Goal: Information Seeking & Learning: Learn about a topic

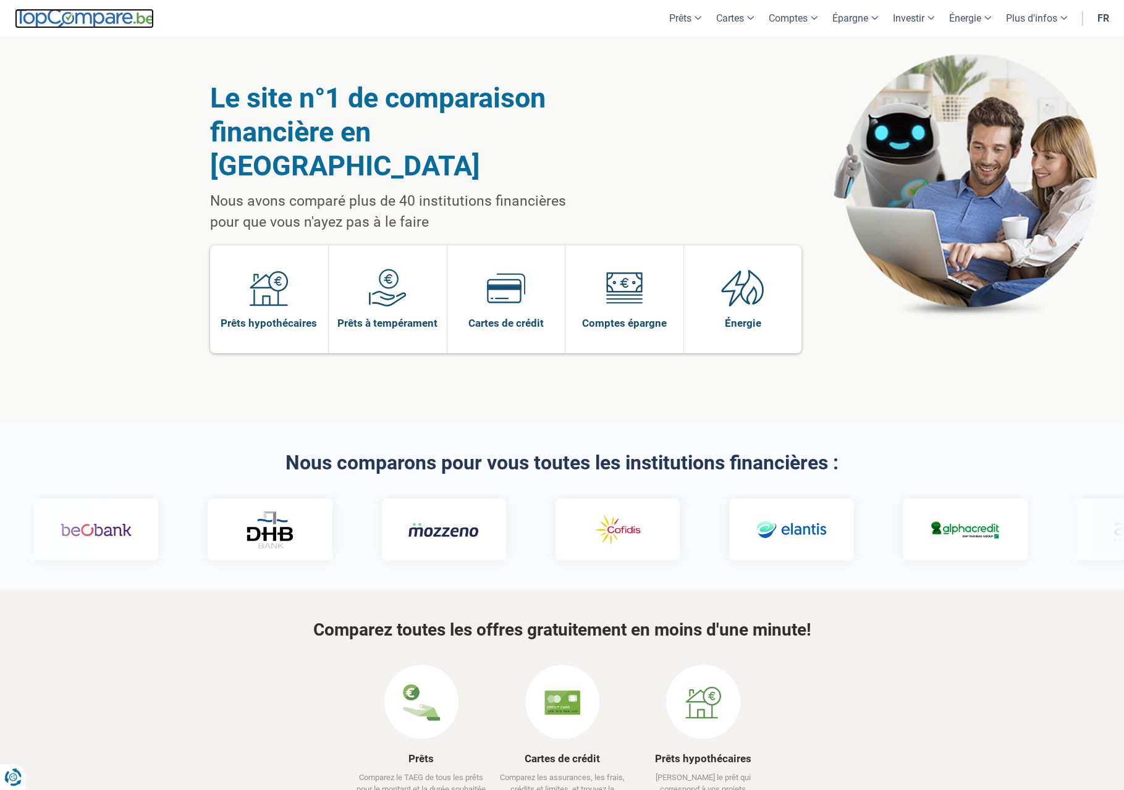
click at [80, 17] on img at bounding box center [84, 19] width 139 height 20
click at [706, 97] on link "Prêt voiture" at bounding box center [736, 98] width 114 height 22
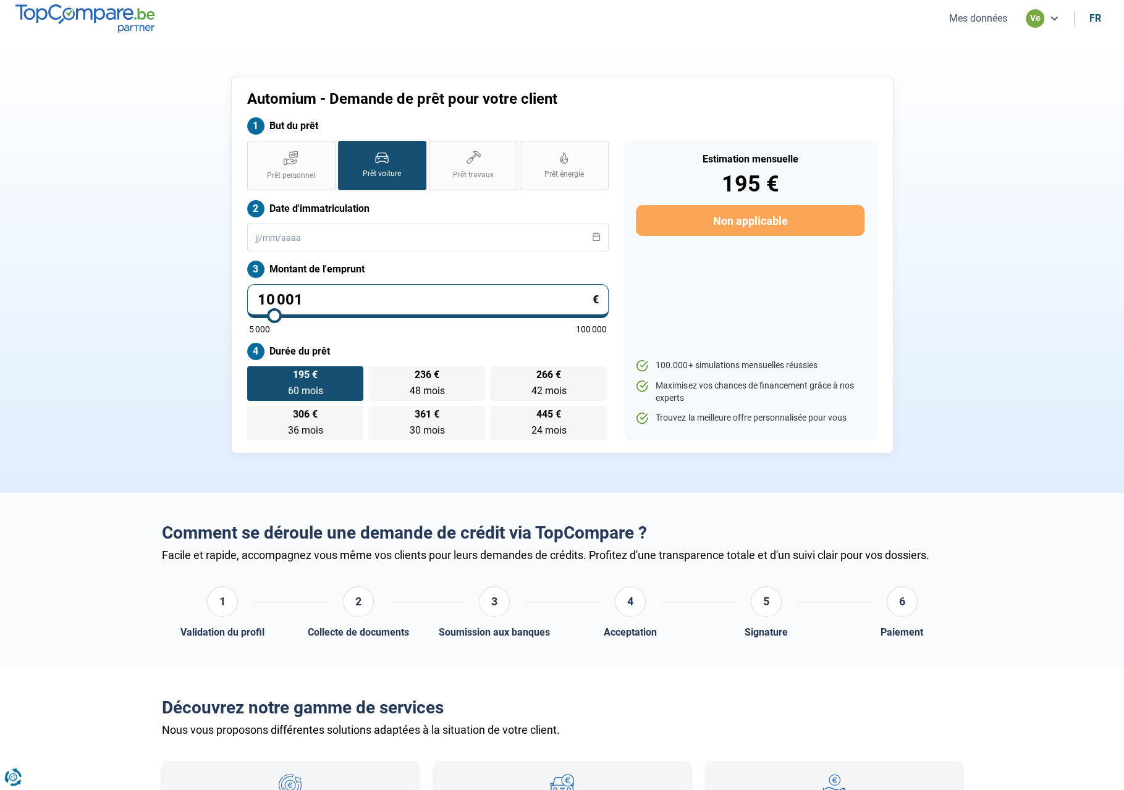
click at [986, 22] on button "Mes données" at bounding box center [977, 18] width 65 height 13
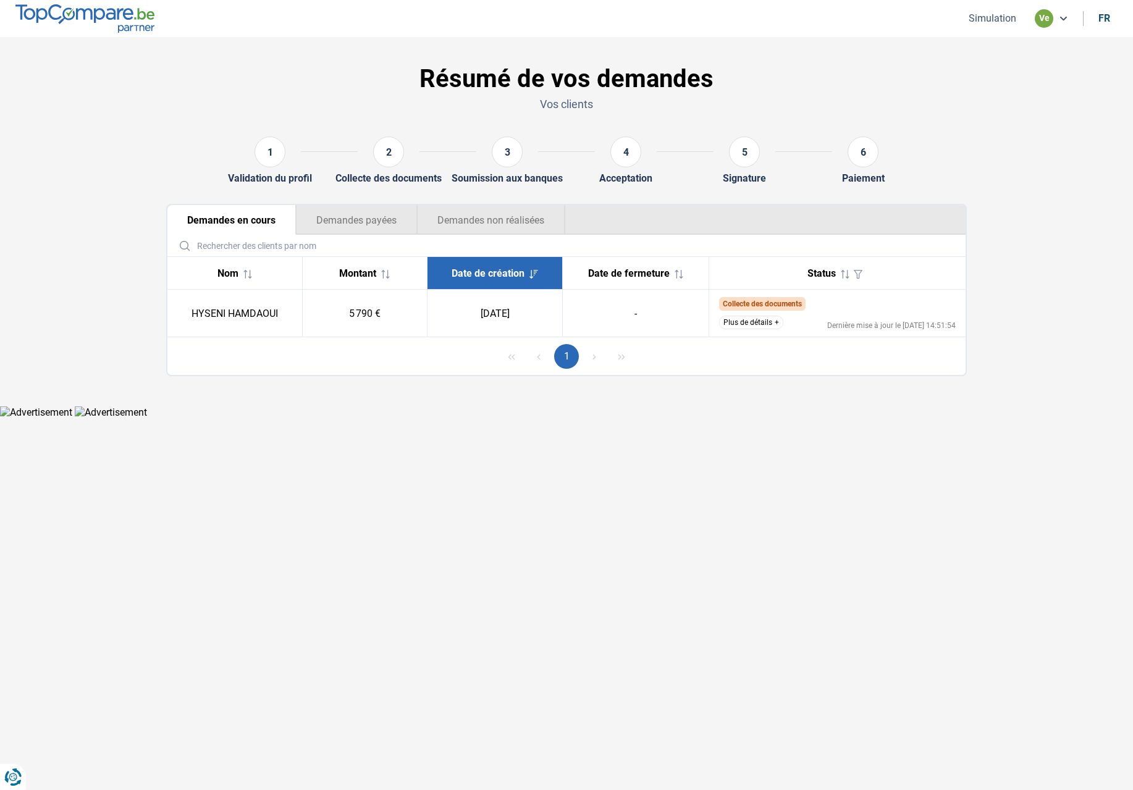
click at [745, 323] on button "Plus de détails" at bounding box center [751, 323] width 64 height 14
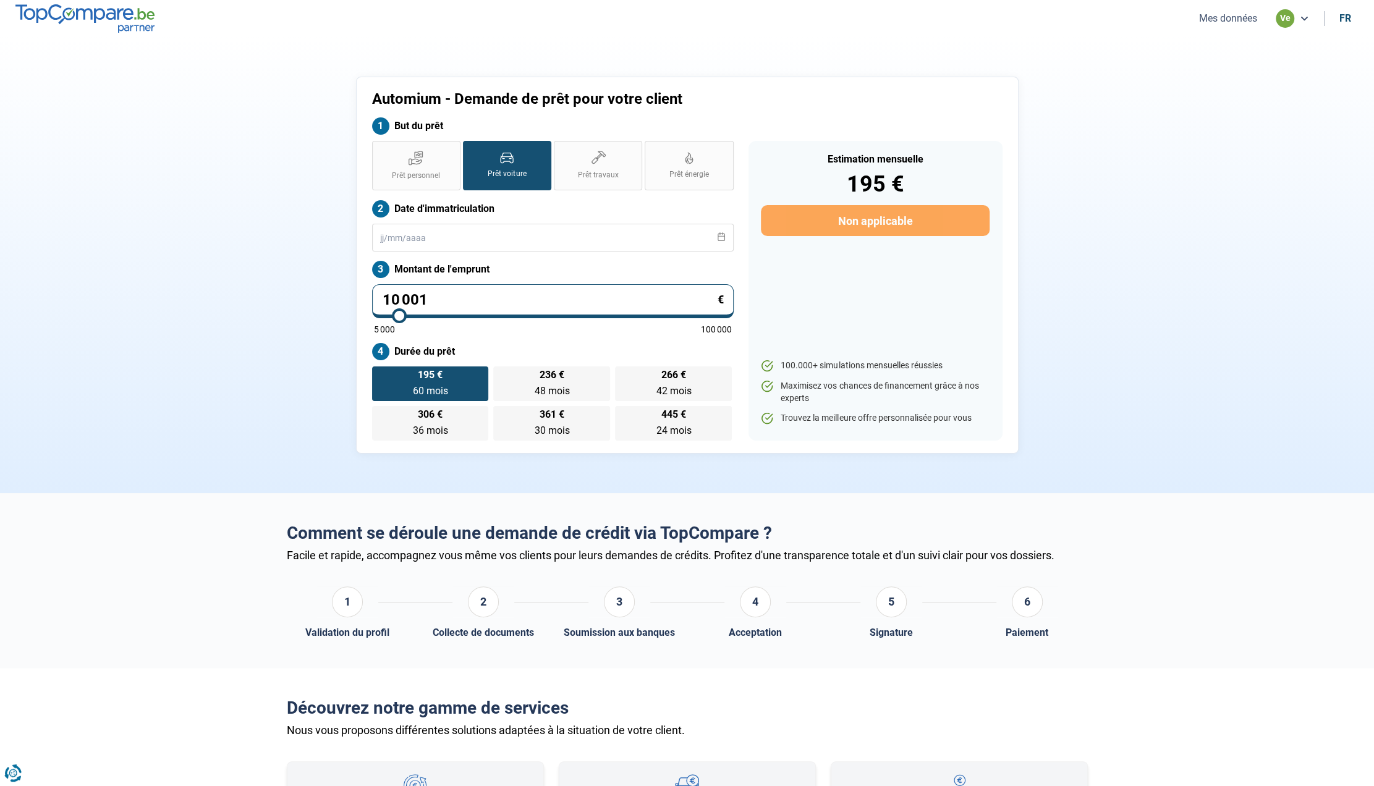
drag, startPoint x: 1194, startPoint y: 19, endPoint x: 1201, endPoint y: 18, distance: 6.9
click at [1123, 19] on button "Mes données" at bounding box center [1227, 18] width 65 height 13
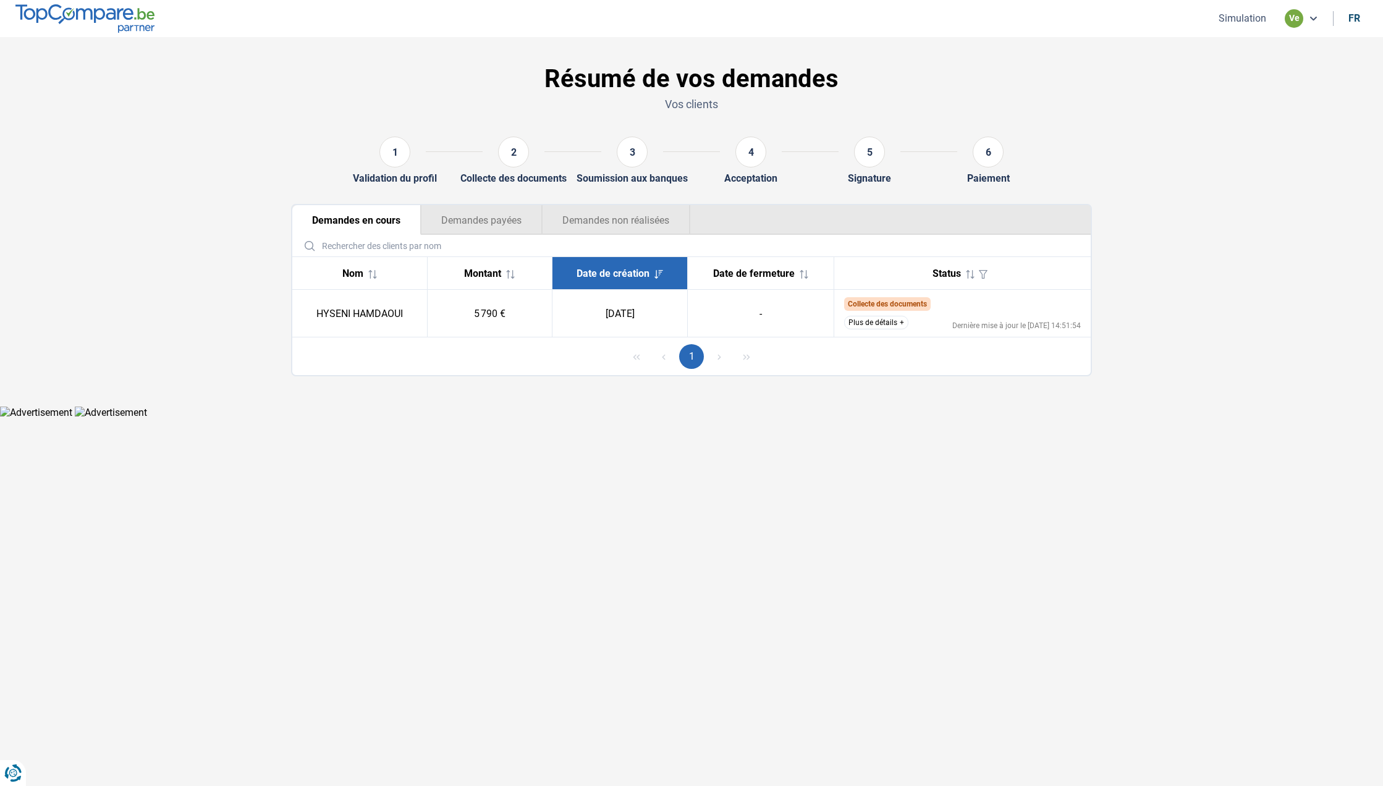
click at [876, 319] on button "Plus de détails" at bounding box center [876, 323] width 64 height 14
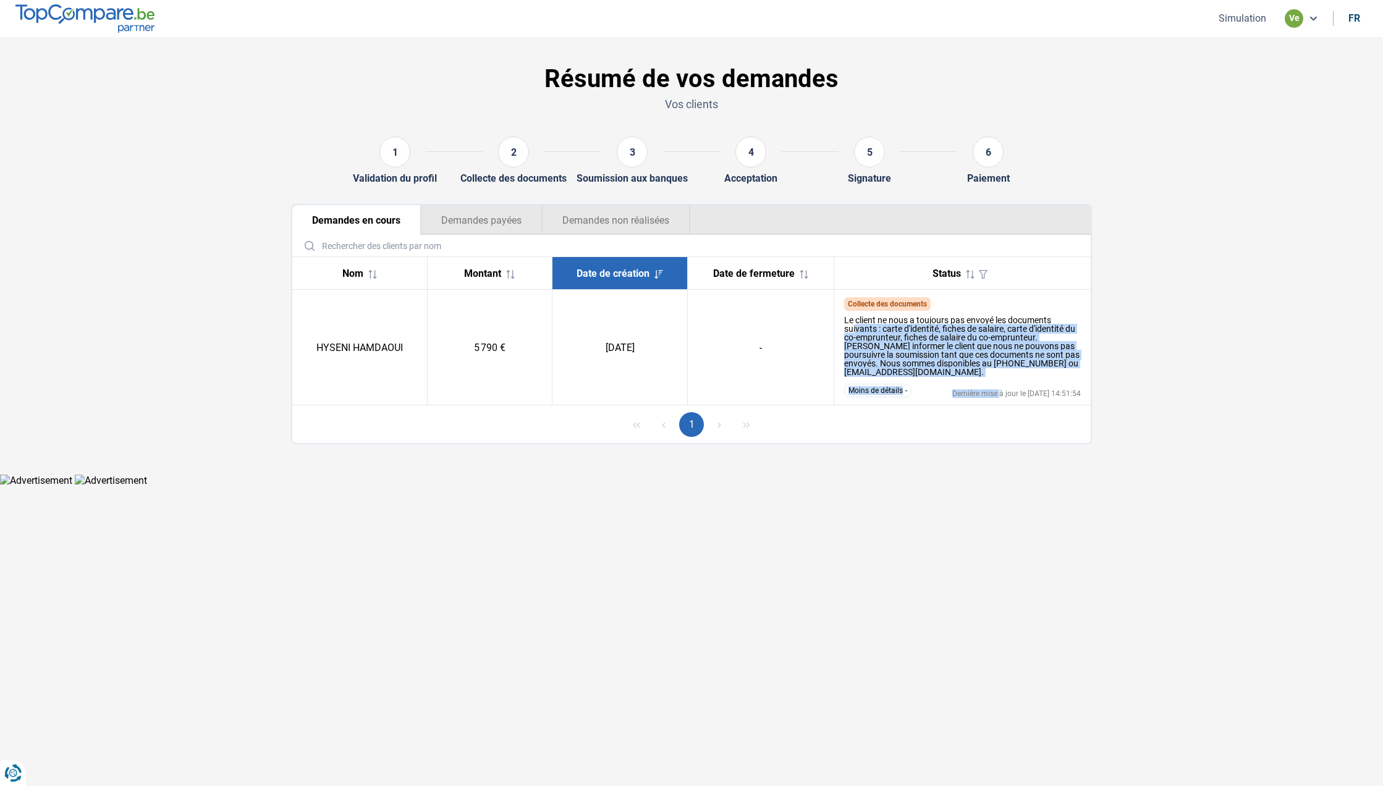
drag, startPoint x: 855, startPoint y: 327, endPoint x: 984, endPoint y: 381, distance: 140.1
click at [984, 381] on td "Collecte des documents Le client ne nous a toujours pas envoyé les documents su…" at bounding box center [962, 348] width 257 height 116
click at [984, 369] on div "Le client ne nous a toujours pas envoyé les documents suivants : carte d'identi…" at bounding box center [962, 346] width 237 height 61
